Goal: Register for event/course

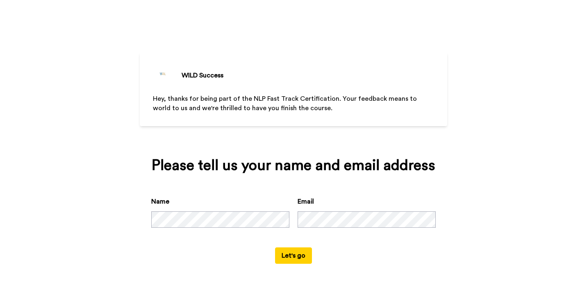
click at [291, 259] on button "Let's go" at bounding box center [293, 256] width 37 height 16
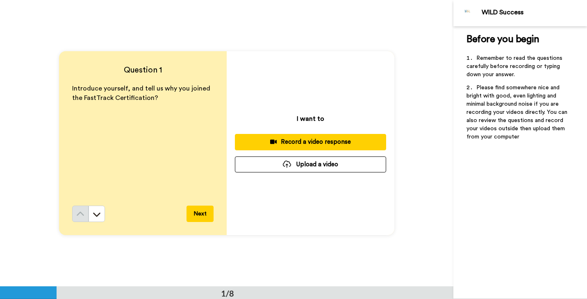
click at [203, 214] on button "Next" at bounding box center [199, 214] width 27 height 16
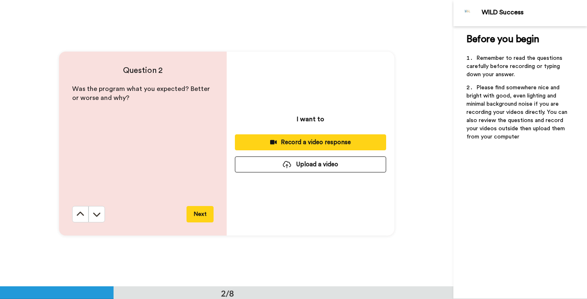
scroll to position [287, 0]
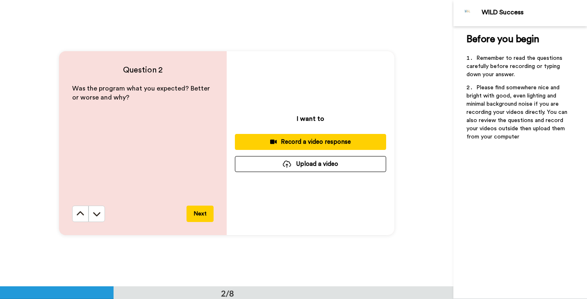
click at [204, 214] on button "Next" at bounding box center [199, 214] width 27 height 16
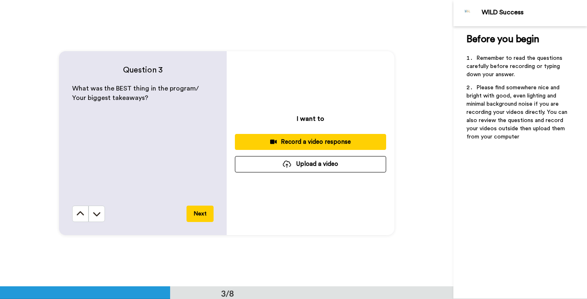
click at [204, 214] on button "Next" at bounding box center [199, 214] width 27 height 16
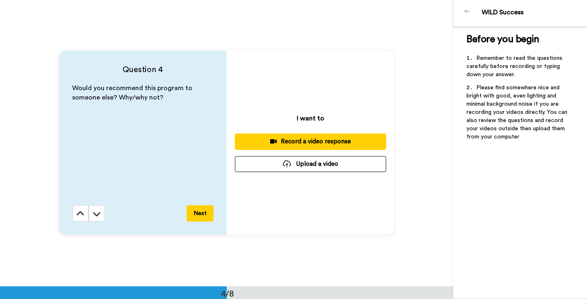
click at [204, 214] on button "Next" at bounding box center [199, 213] width 27 height 16
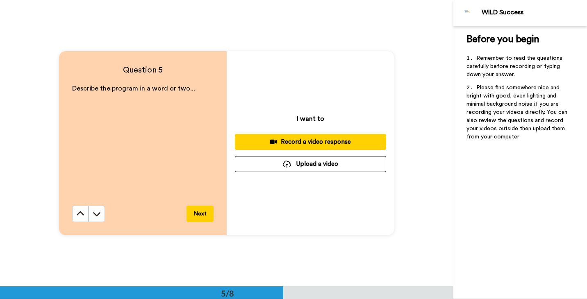
click at [204, 214] on button "Next" at bounding box center [199, 214] width 27 height 16
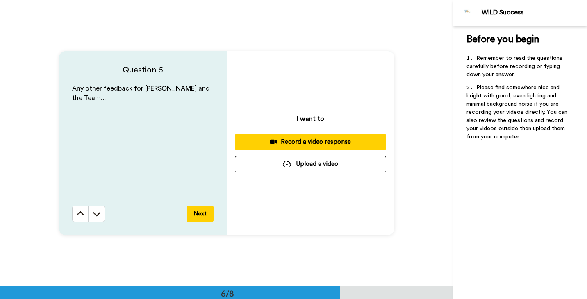
click at [204, 214] on button "Next" at bounding box center [199, 214] width 27 height 16
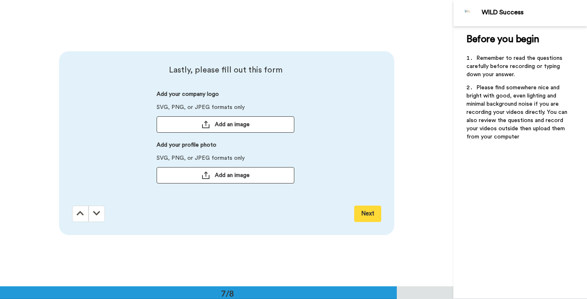
scroll to position [1720, 0]
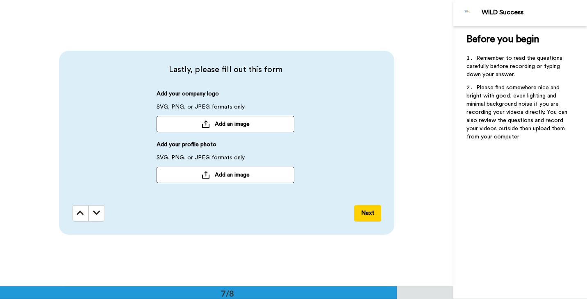
click at [373, 216] on button "Next" at bounding box center [367, 213] width 27 height 16
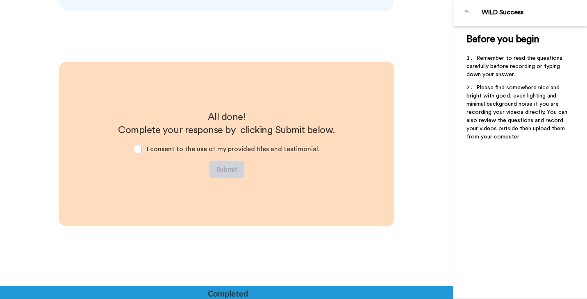
scroll to position [1945, 0]
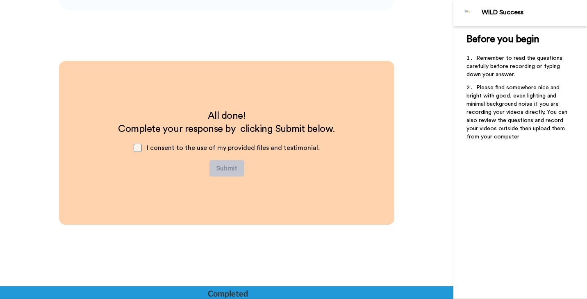
click at [142, 146] on span at bounding box center [138, 148] width 8 height 8
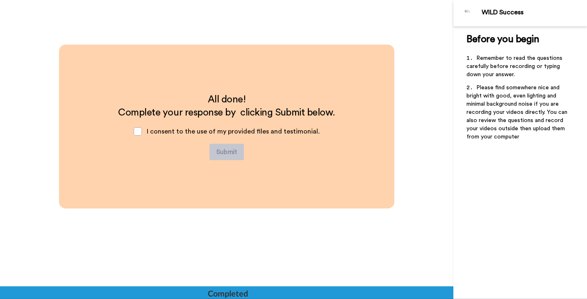
scroll to position [1978, 0]
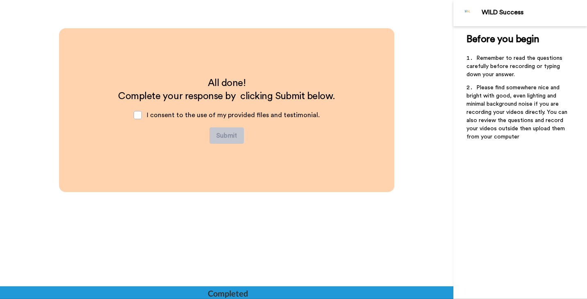
click at [260, 295] on div at bounding box center [226, 293] width 453 height 13
